Goal: Navigation & Orientation: Find specific page/section

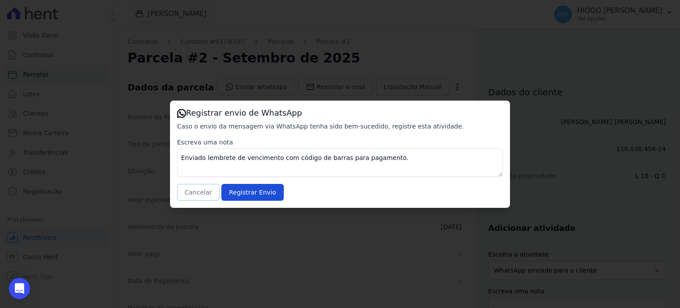
click at [182, 187] on button "Cancelar" at bounding box center [198, 192] width 43 height 17
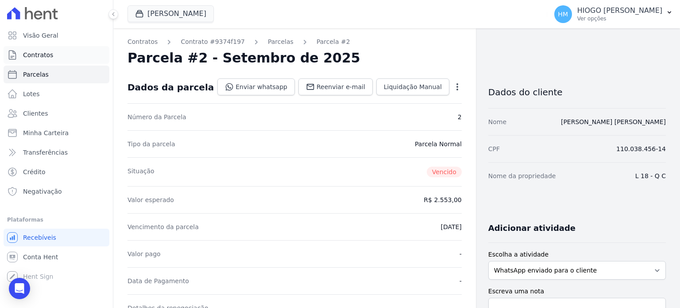
click at [38, 55] on span "Contratos" at bounding box center [38, 54] width 30 height 9
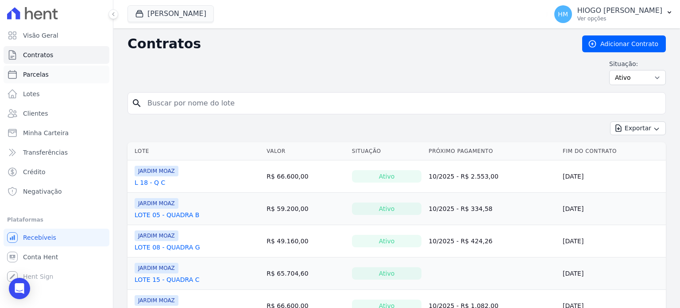
click at [38, 78] on span "Parcelas" at bounding box center [36, 74] width 26 height 9
select select
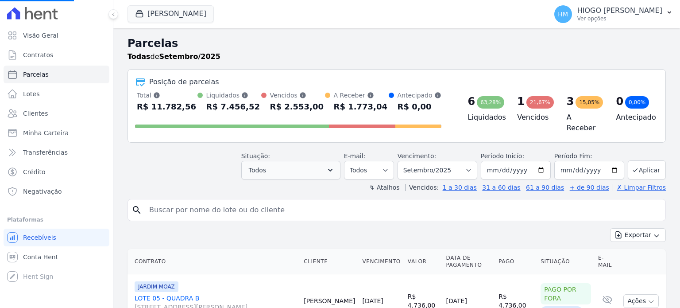
select select
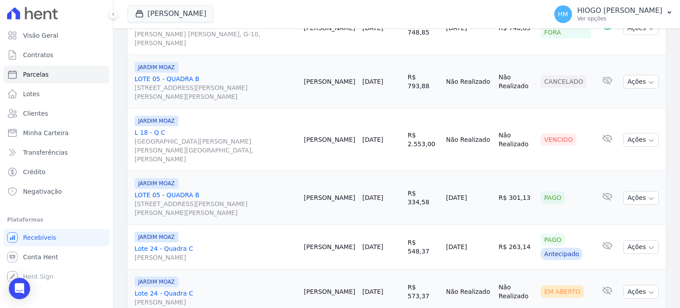
scroll to position [515, 0]
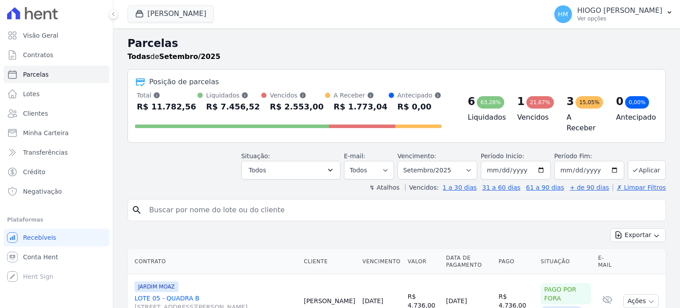
select select
click at [46, 40] on link "Visão Geral" at bounding box center [57, 36] width 106 height 18
